Goal: Transaction & Acquisition: Book appointment/travel/reservation

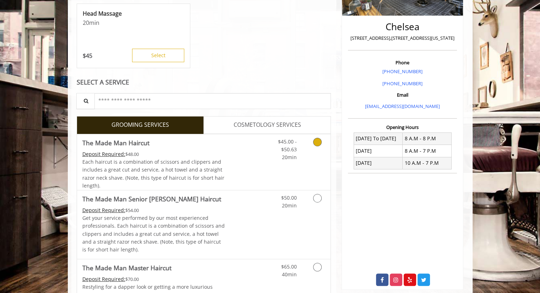
scroll to position [178, 0]
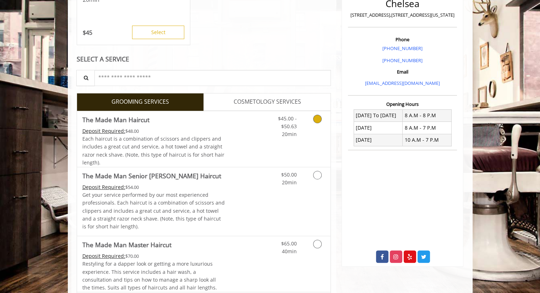
click at [319, 119] on icon "Grooming services" at bounding box center [317, 119] width 9 height 9
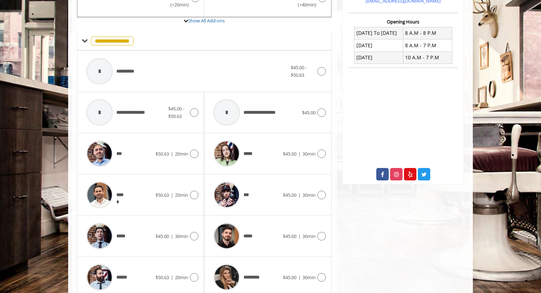
scroll to position [282, 0]
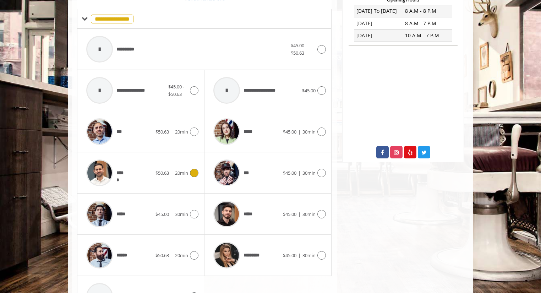
click at [195, 176] on div "***** $50.63 | 20min" at bounding box center [141, 173] width 116 height 34
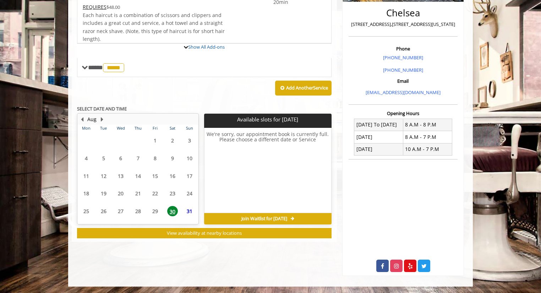
scroll to position [199, 0]
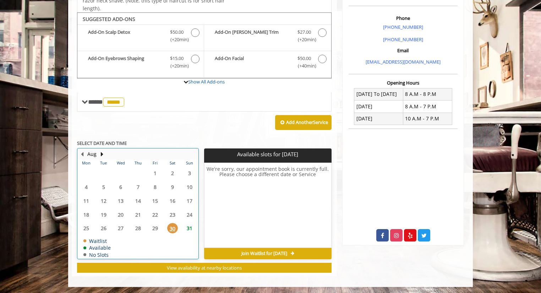
click at [190, 245] on table "Mon Tue Wed Thu Fri Sat Sun 28 29 30 31 1 2 3 4 5 6 7 8 9 10 11 12 13 14 15 16 …" at bounding box center [138, 208] width 120 height 99
click at [188, 226] on span "31" at bounding box center [189, 228] width 11 height 10
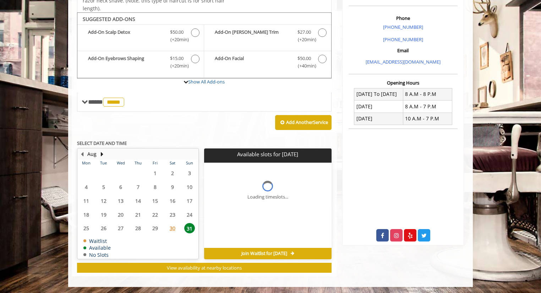
scroll to position [209, 0]
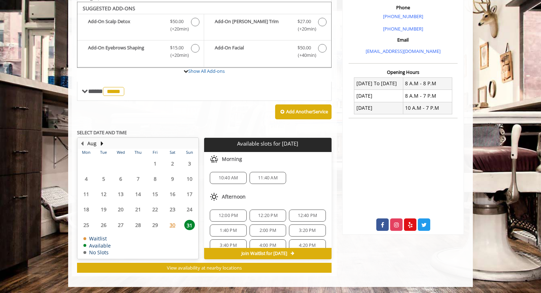
click at [230, 175] on span "10:40 AM" at bounding box center [229, 178] width 20 height 6
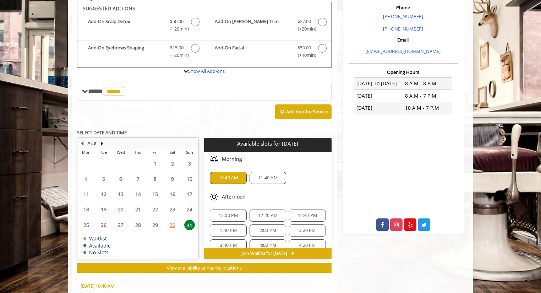
scroll to position [337, 0]
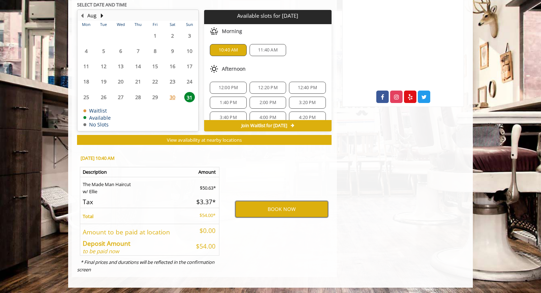
click at [277, 207] on button "BOOK NOW" at bounding box center [281, 209] width 93 height 16
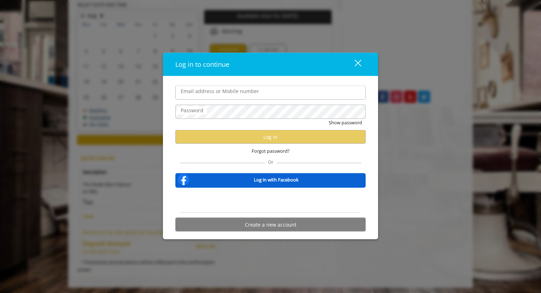
type input "**********"
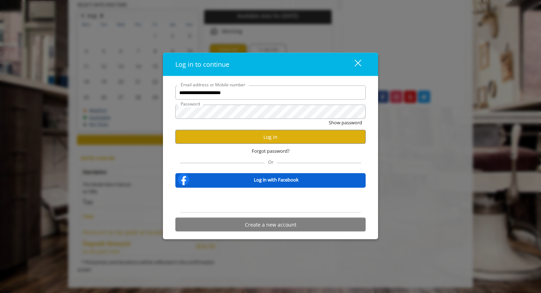
scroll to position [0, 0]
click at [266, 137] on button "Log in" at bounding box center [270, 137] width 190 height 14
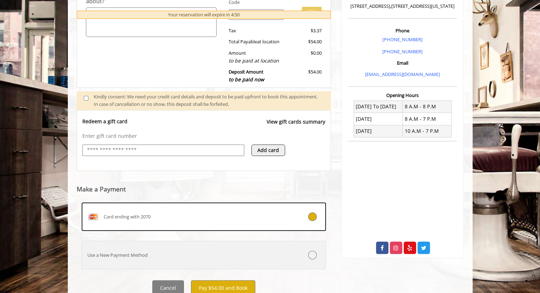
scroll to position [214, 0]
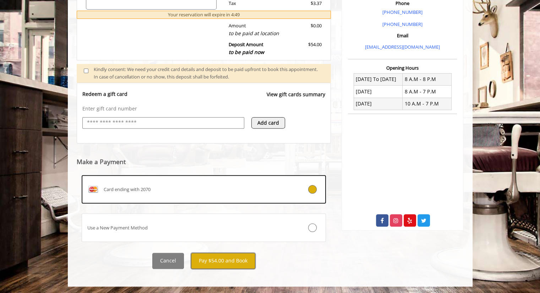
click at [212, 260] on button "Pay $54.00 and Book" at bounding box center [223, 261] width 64 height 16
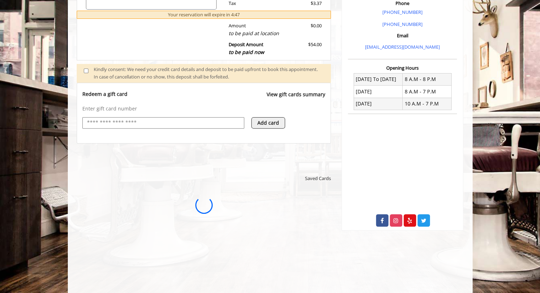
scroll to position [0, 0]
